Goal: Task Accomplishment & Management: Manage account settings

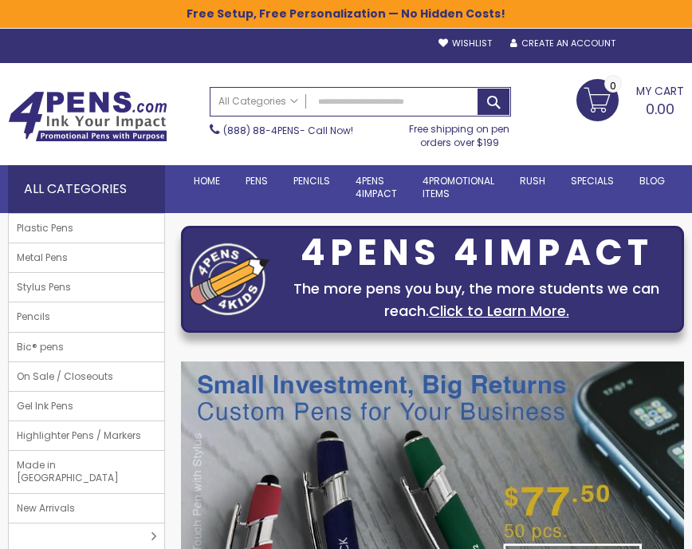
click at [658, 39] on div "Sign In" at bounding box center [658, 44] width 53 height 12
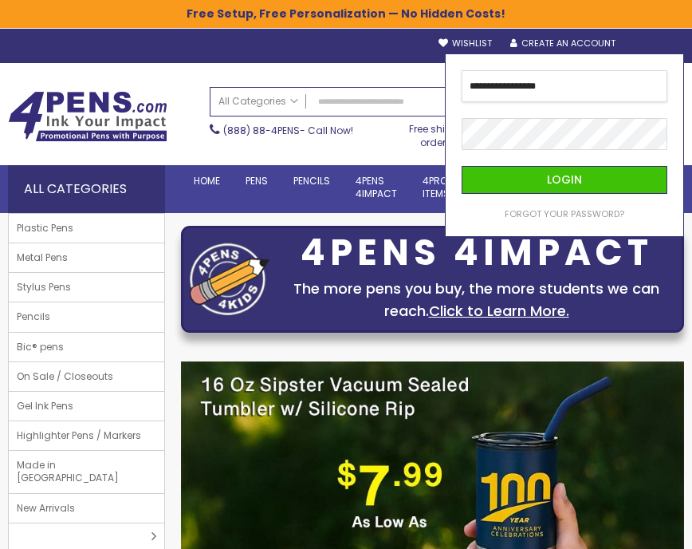
type input "**********"
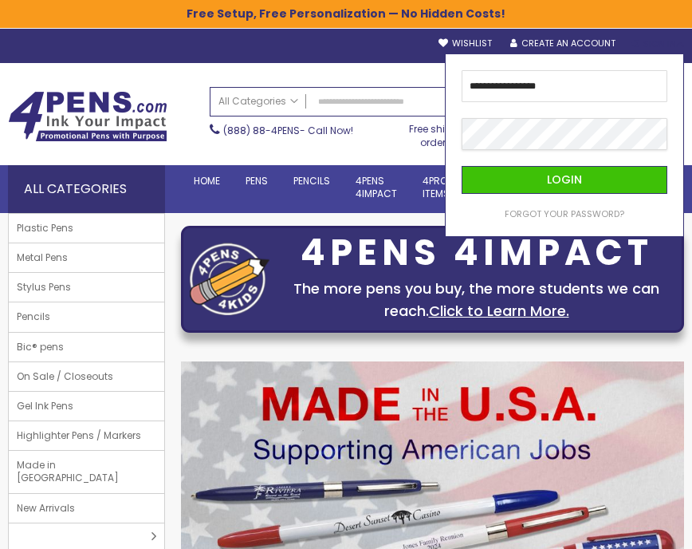
click at [462, 166] on button "Login" at bounding box center [565, 180] width 206 height 28
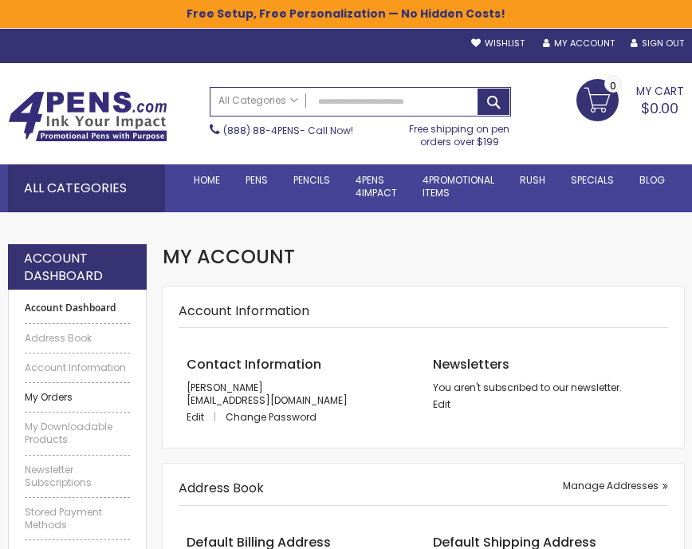
click at [45, 398] on link "My Orders" at bounding box center [77, 397] width 105 height 13
